Goal: Navigation & Orientation: Find specific page/section

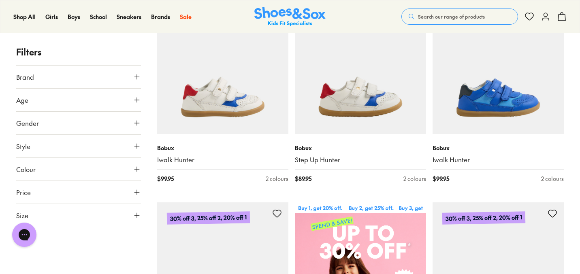
scroll to position [161, 0]
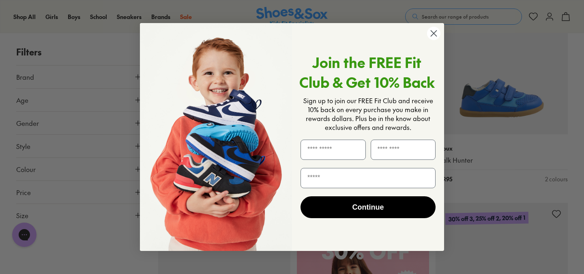
click at [432, 42] on div "Join the FREE Fit Club & Get 10% Back Sign up to join our FREE Fit Club and rec…" at bounding box center [365, 137] width 146 height 212
click at [434, 37] on circle "Close dialog" at bounding box center [433, 33] width 13 height 13
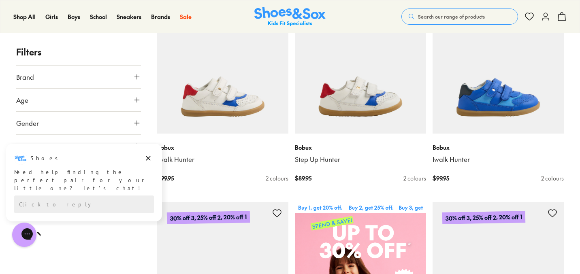
click at [95, 103] on button "Age" at bounding box center [78, 100] width 125 height 23
click at [150, 159] on icon "Dismiss campaign" at bounding box center [148, 159] width 8 height 10
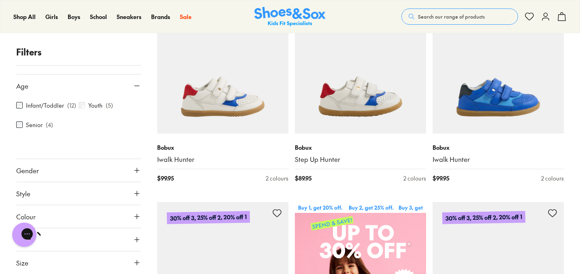
scroll to position [52, 0]
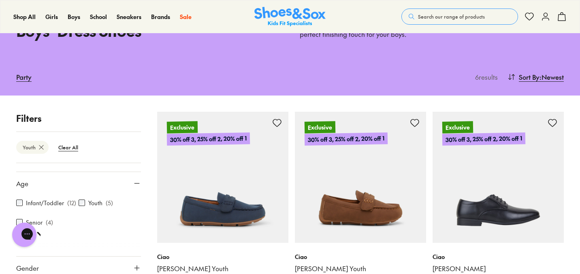
click at [85, 204] on div "Youth ( 5 )" at bounding box center [110, 203] width 62 height 10
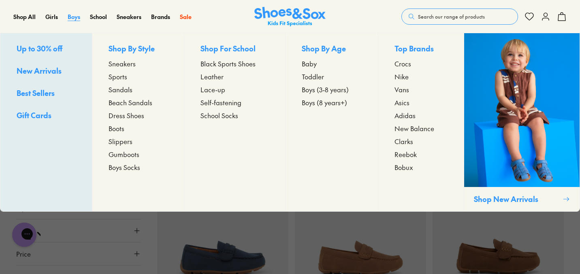
click at [77, 19] on span "Boys" at bounding box center [74, 17] width 13 height 8
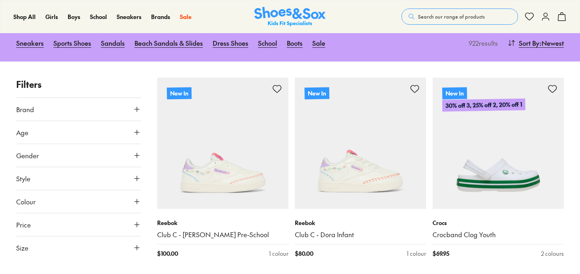
click at [93, 132] on button "Age" at bounding box center [78, 132] width 125 height 23
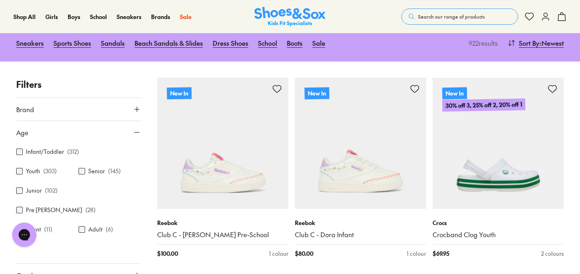
click at [93, 132] on button "Age" at bounding box center [78, 132] width 125 height 23
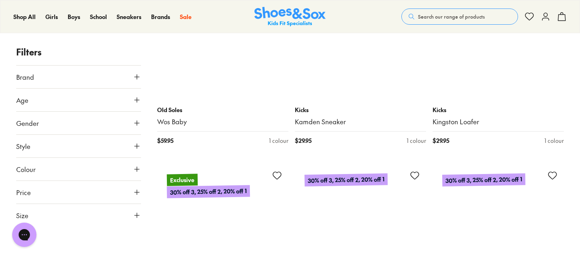
scroll to position [4016, 0]
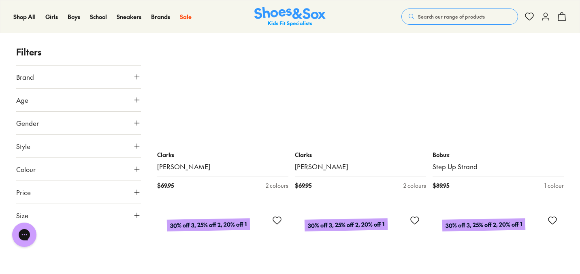
scroll to position [6165, 0]
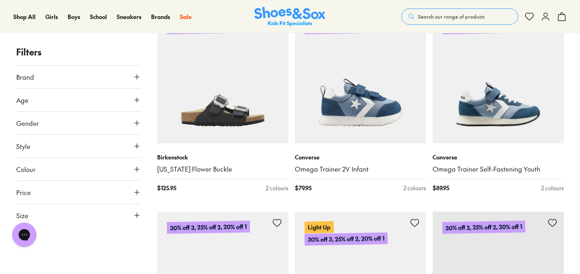
scroll to position [7763, 0]
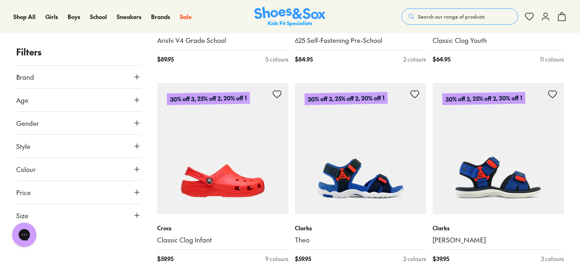
scroll to position [9487, 0]
